Goal: Information Seeking & Learning: Learn about a topic

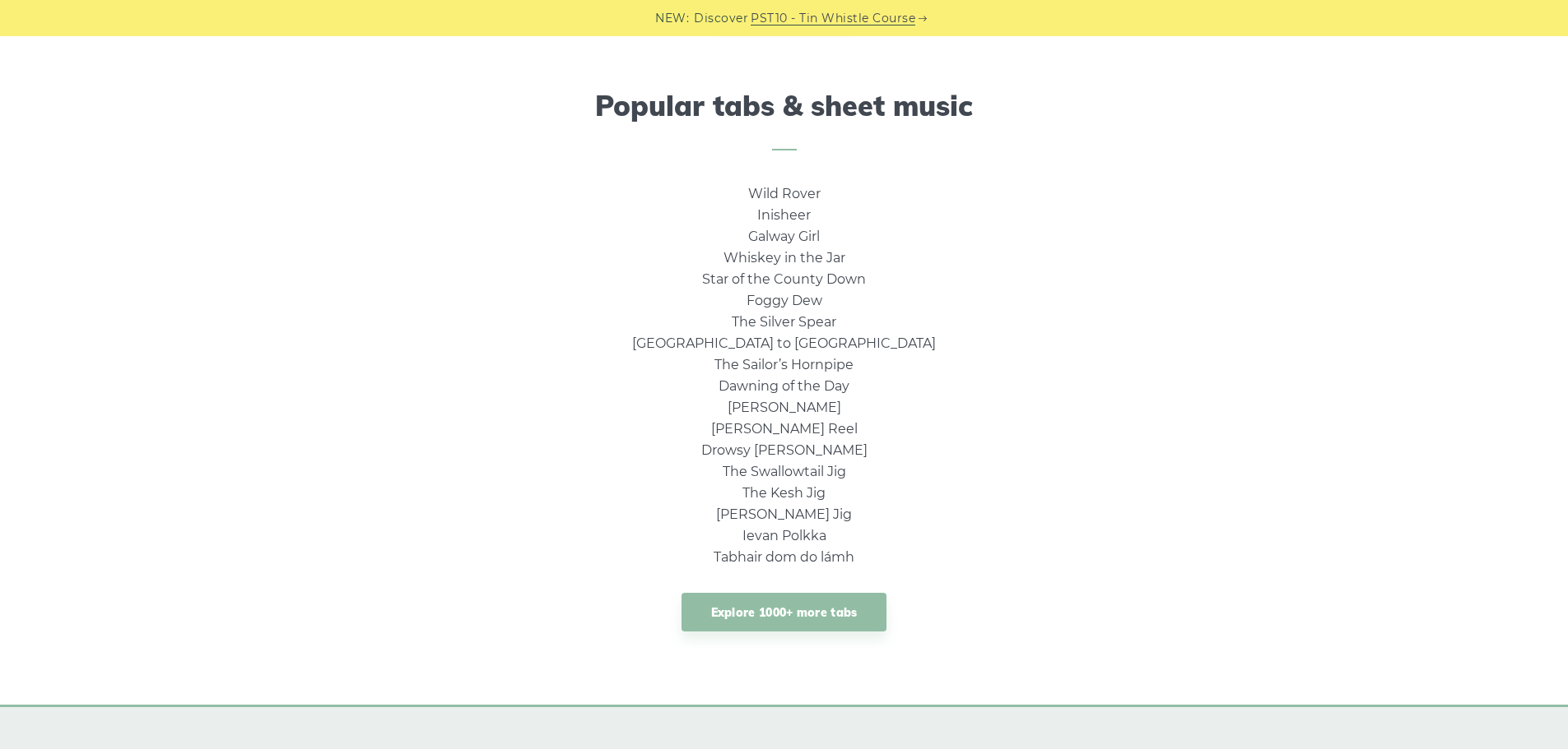
scroll to position [1069, 0]
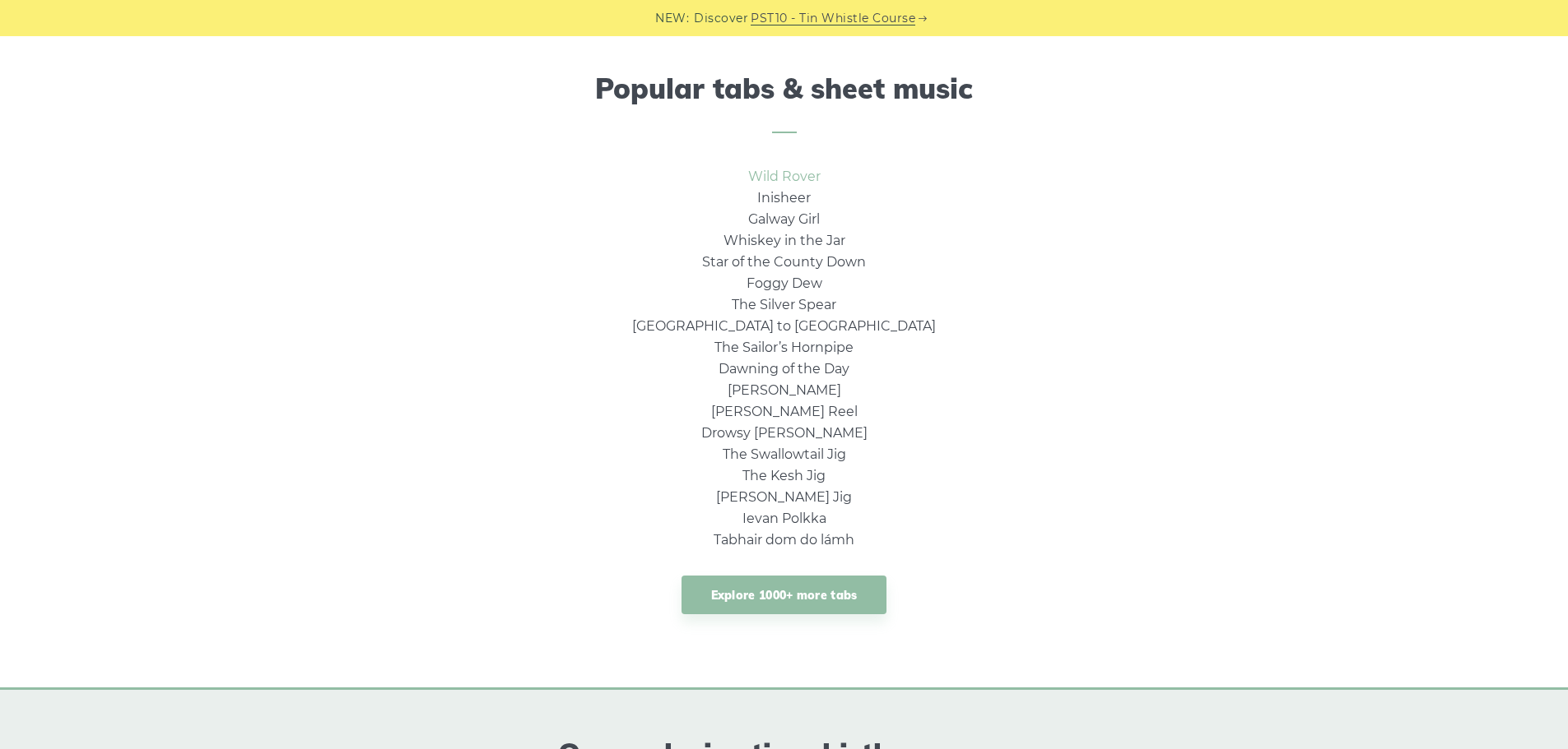
click at [782, 173] on link "Wild Rover" at bounding box center [784, 176] width 72 height 16
click at [820, 349] on link "The Sailor’s Hornpipe" at bounding box center [784, 347] width 139 height 16
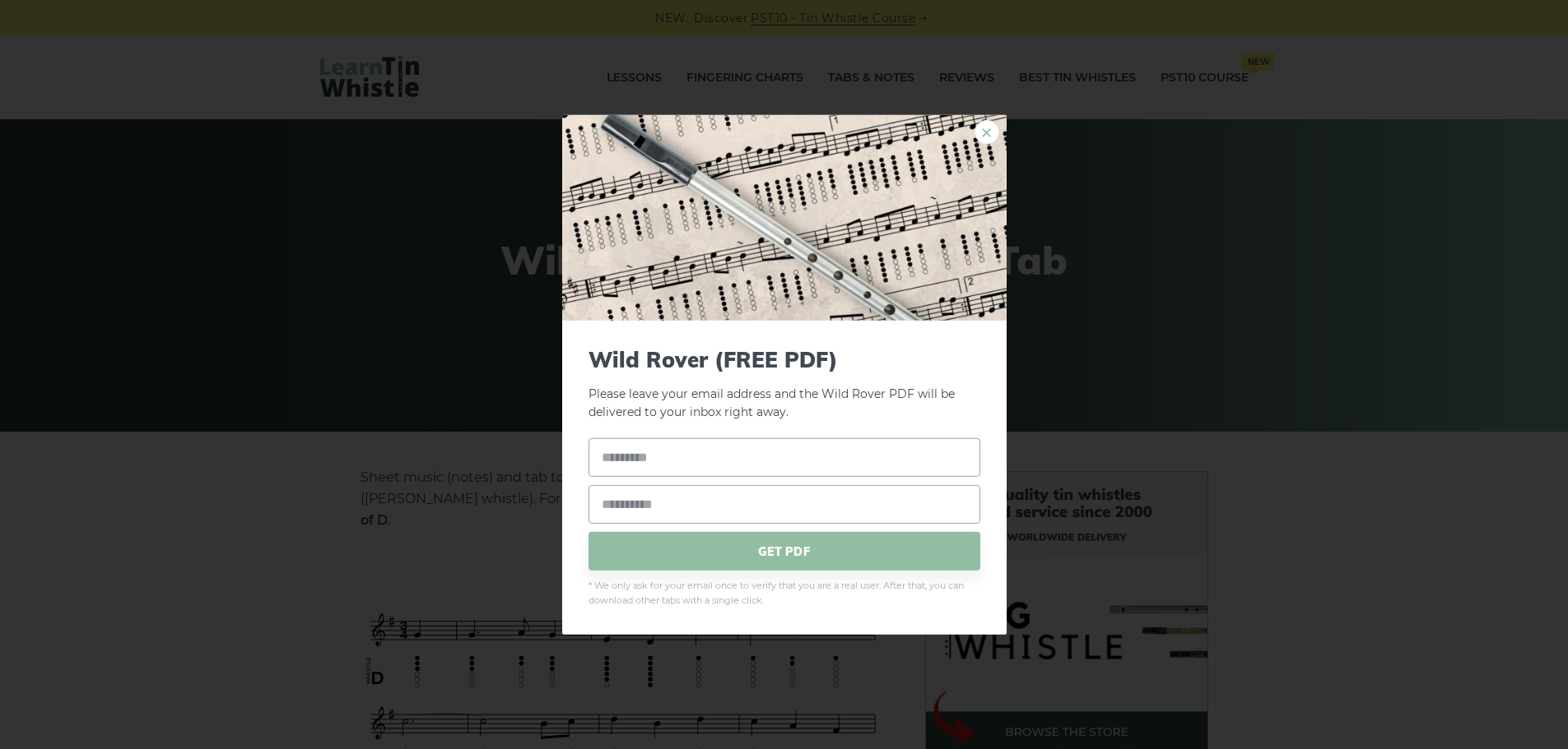
click at [984, 136] on link "×" at bounding box center [986, 131] width 24 height 24
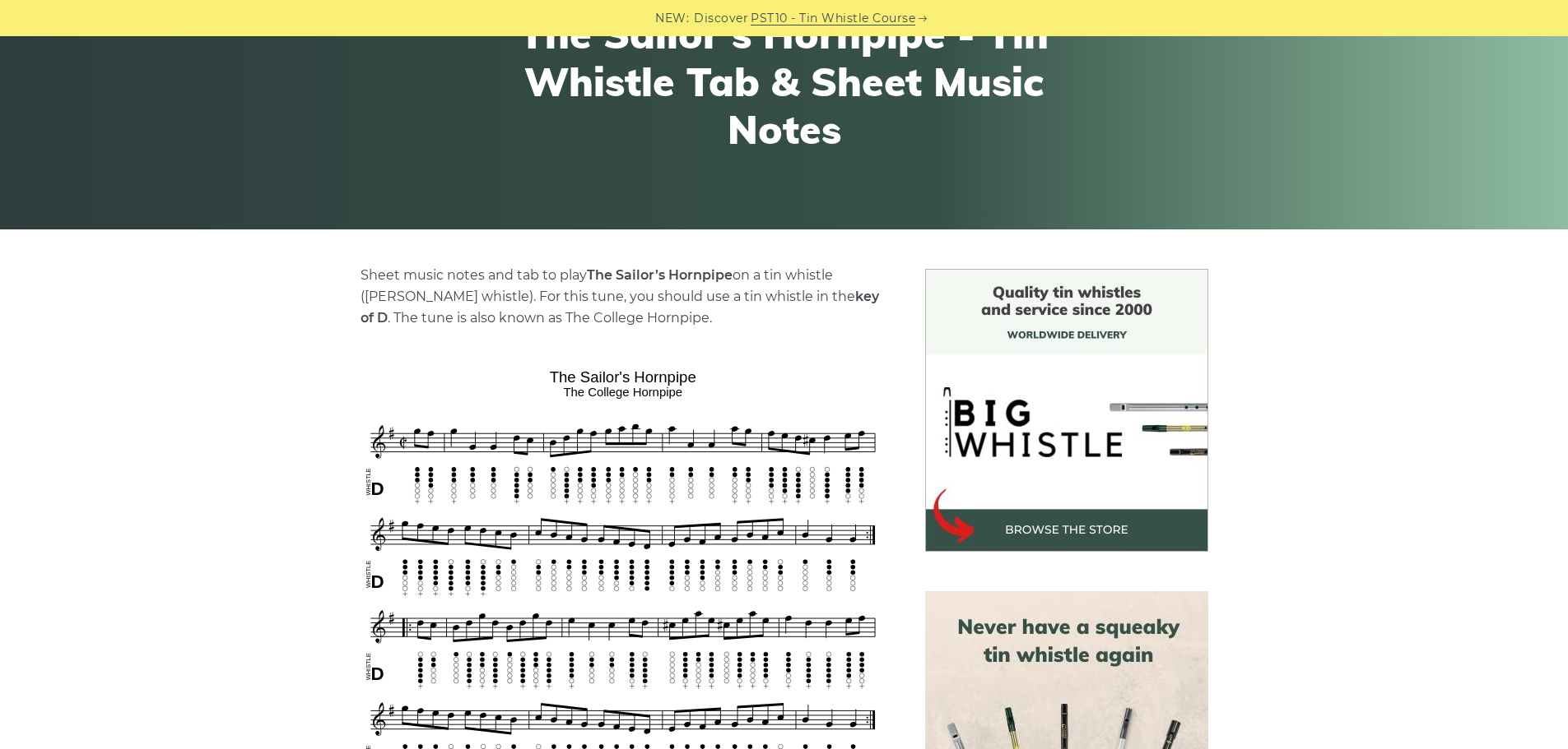
scroll to position [83, 0]
